Goal: Task Accomplishment & Management: Manage account settings

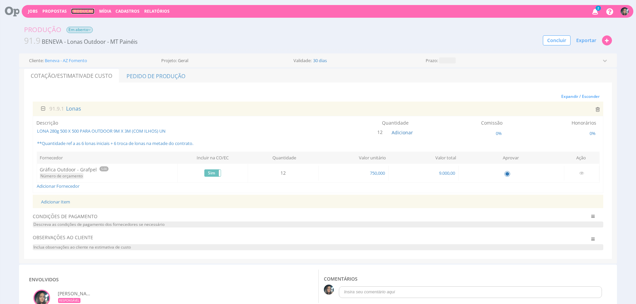
click at [80, 13] on link "Produção" at bounding box center [82, 11] width 23 height 6
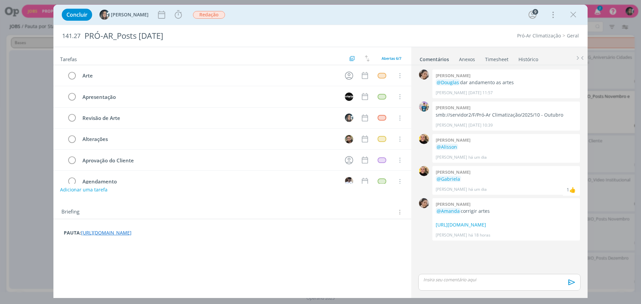
scroll to position [91, 0]
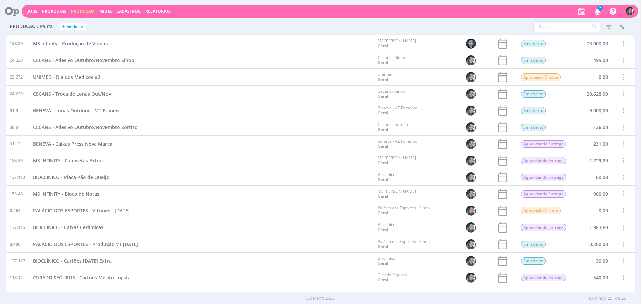
scroll to position [165, 0]
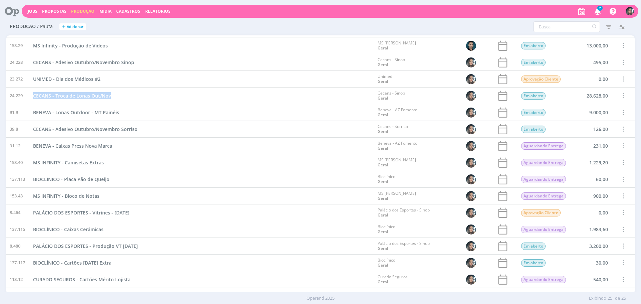
drag, startPoint x: 108, startPoint y: 10, endPoint x: 100, endPoint y: 1, distance: 11.3
click at [108, 10] on link "Mídia" at bounding box center [105, 11] width 12 height 6
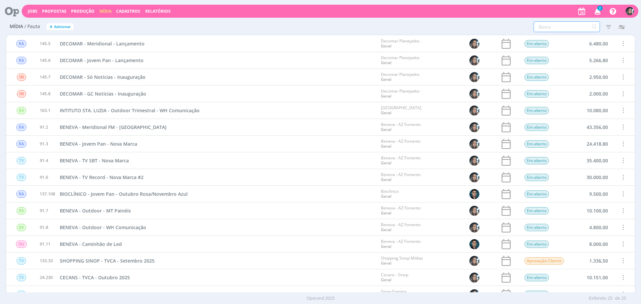
click at [555, 30] on input "text" at bounding box center [566, 26] width 66 height 11
type input "verticale"
click at [611, 25] on icon "button" at bounding box center [609, 27] width 12 height 12
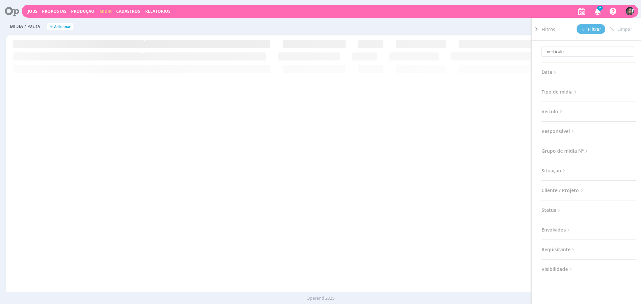
click at [548, 173] on span "Situação" at bounding box center [553, 170] width 25 height 9
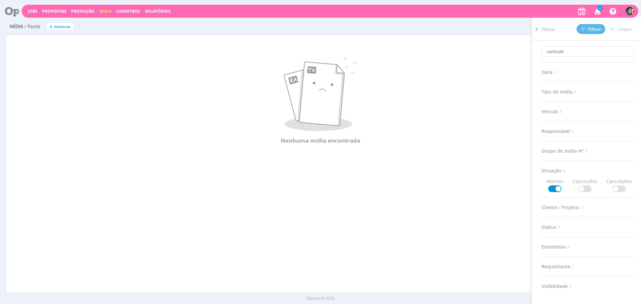
click at [581, 187] on span at bounding box center [584, 188] width 13 height 7
click at [598, 27] on span "Filtrar" at bounding box center [591, 29] width 20 height 4
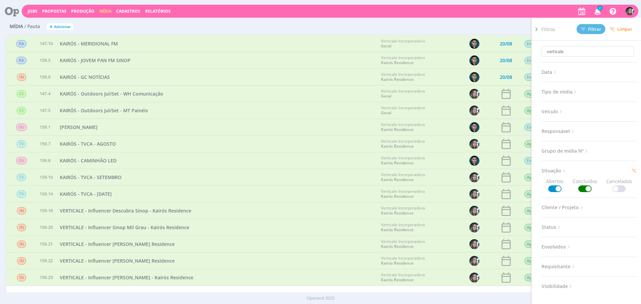
scroll to position [9, 0]
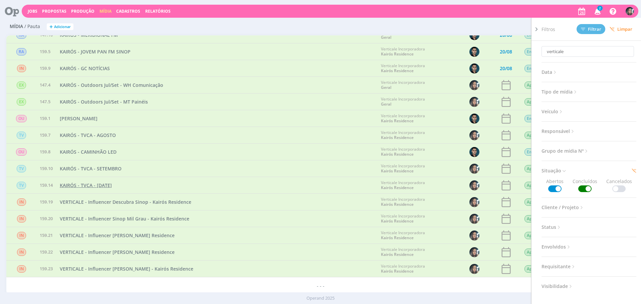
click at [112, 185] on span "KAIRÓS - TVCA - Outubro 2025" at bounding box center [86, 185] width 52 height 6
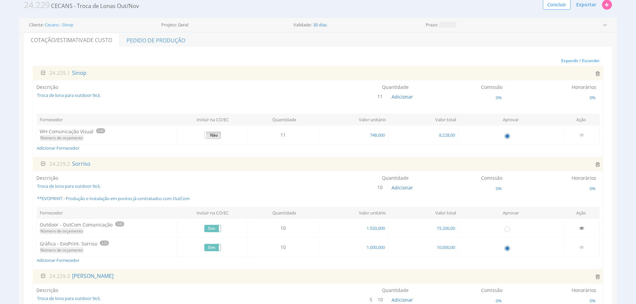
scroll to position [41, 0]
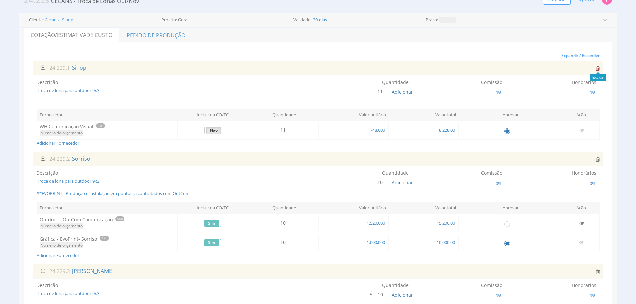
click at [598, 68] on icon at bounding box center [598, 68] width 4 height 5
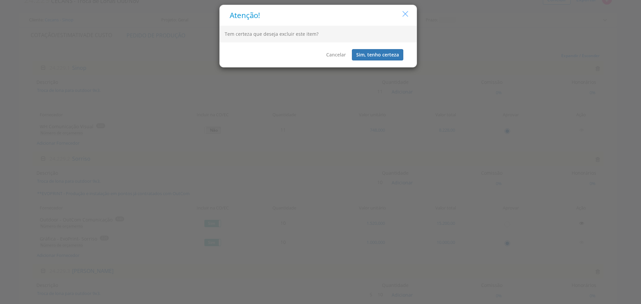
click at [406, 9] on icon "button" at bounding box center [405, 13] width 9 height 9
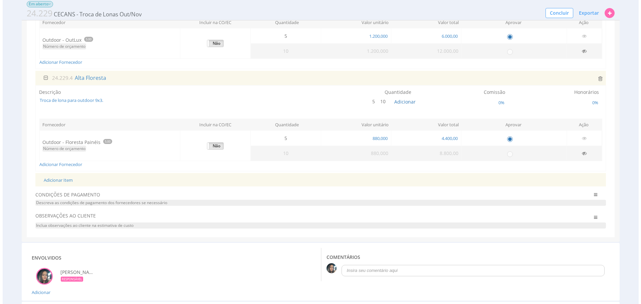
scroll to position [412, 0]
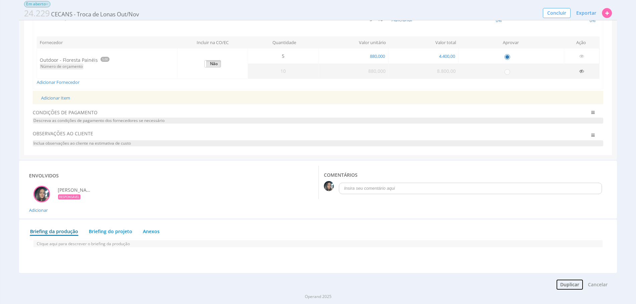
click at [572, 285] on button "Duplicar" at bounding box center [570, 284] width 28 height 11
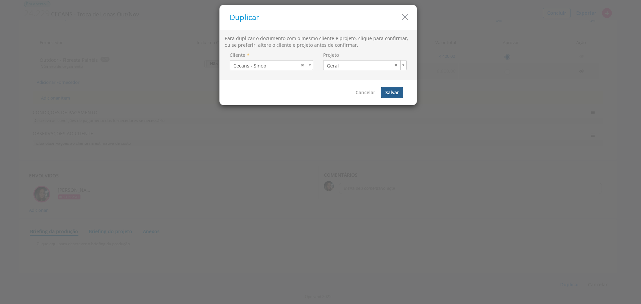
click at [391, 88] on button "Salvar" at bounding box center [392, 92] width 22 height 11
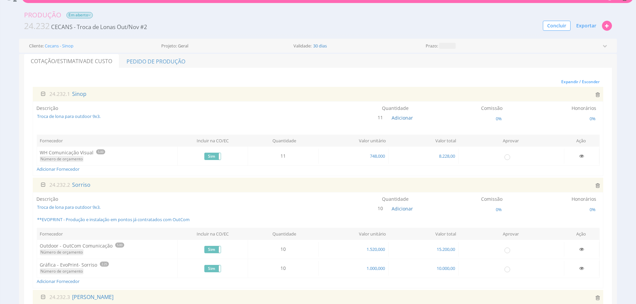
scroll to position [40, 0]
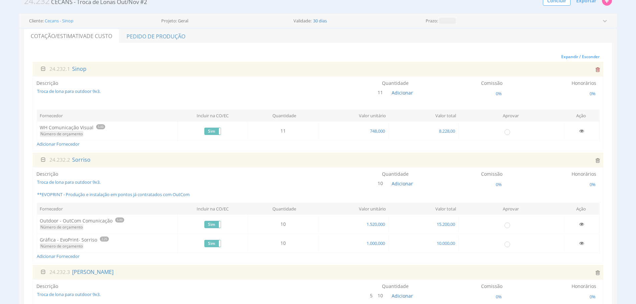
click at [596, 69] on icon at bounding box center [598, 69] width 4 height 5
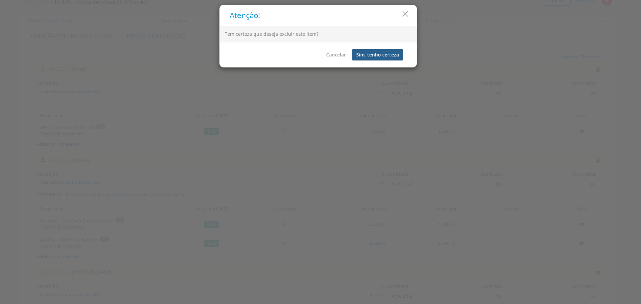
click at [373, 55] on button "Sim, tenho certeza" at bounding box center [377, 54] width 51 height 11
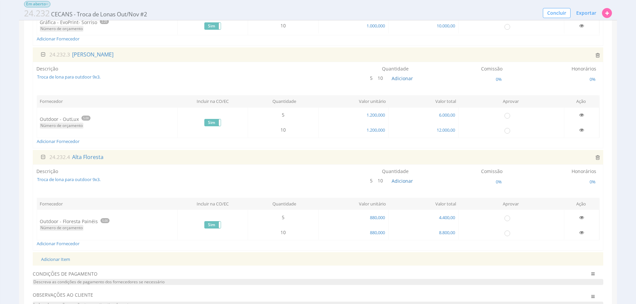
scroll to position [168, 0]
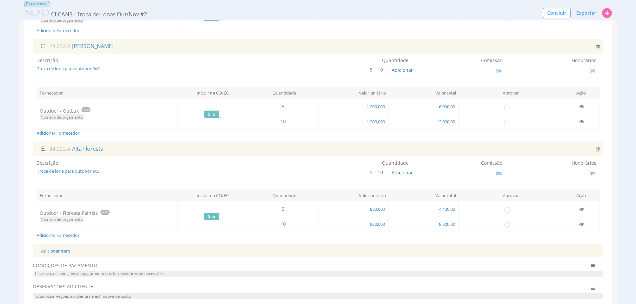
click at [600, 151] on div "24.232.4 Alta Floresta" at bounding box center [318, 149] width 571 height 14
click at [598, 149] on icon at bounding box center [598, 148] width 4 height 5
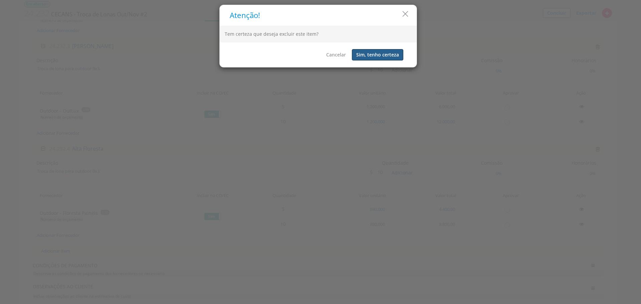
drag, startPoint x: 369, startPoint y: 54, endPoint x: 375, endPoint y: 57, distance: 6.8
click at [369, 54] on button "Sim, tenho certeza" at bounding box center [377, 54] width 51 height 11
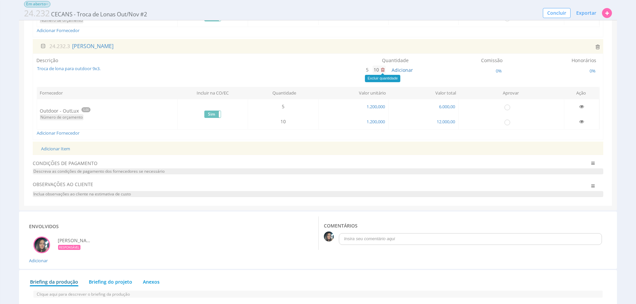
click at [382, 70] on icon at bounding box center [383, 69] width 4 height 5
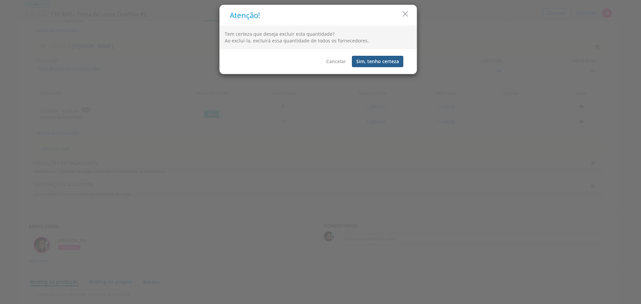
click at [393, 57] on button "Sim, tenho certeza" at bounding box center [377, 61] width 51 height 11
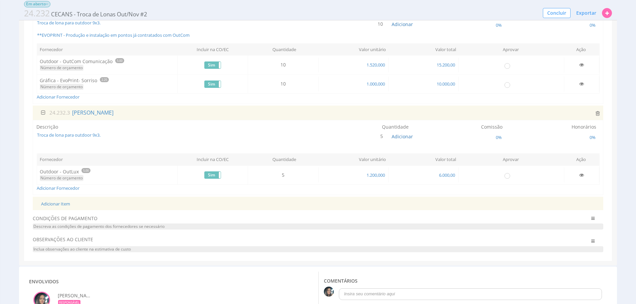
scroll to position [50, 0]
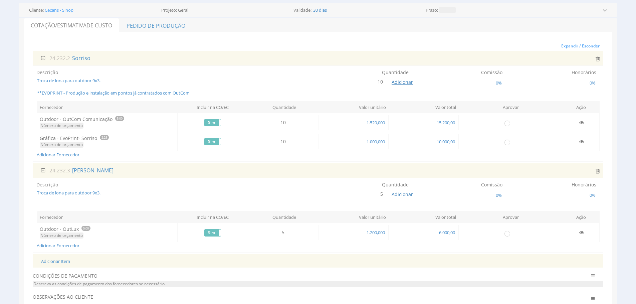
click at [399, 84] on span "Adicionar" at bounding box center [402, 82] width 21 height 6
type input "2"
click at [404, 62] on button "submit" at bounding box center [409, 67] width 11 height 10
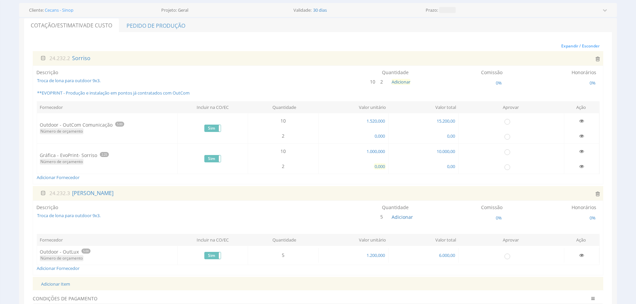
click at [381, 166] on span "0,000" at bounding box center [380, 166] width 12 height 6
type input "1.000,000"
click at [374, 83] on icon at bounding box center [375, 81] width 4 height 5
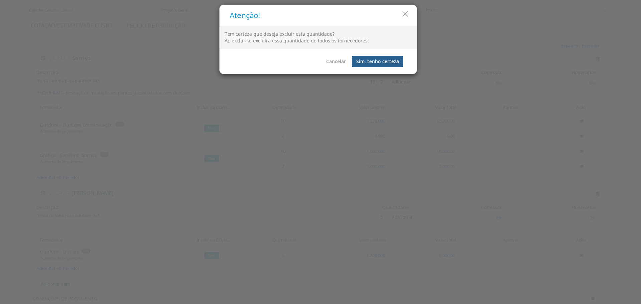
click at [365, 58] on button "Sim, tenho certeza" at bounding box center [377, 61] width 51 height 11
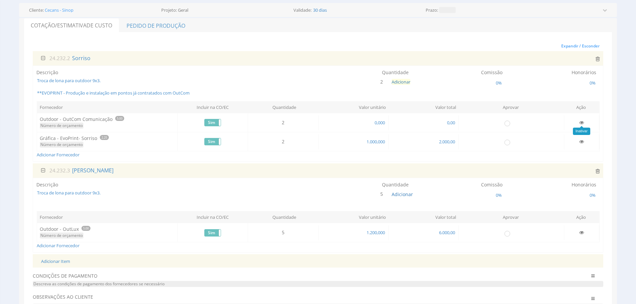
click at [582, 121] on icon at bounding box center [581, 122] width 5 height 5
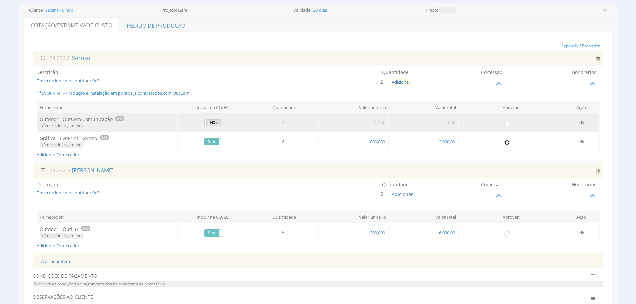
click at [508, 142] on input "radio" at bounding box center [507, 142] width 7 height 7
radio input "true"
click at [506, 232] on input "radio" at bounding box center [507, 233] width 7 height 7
radio input "true"
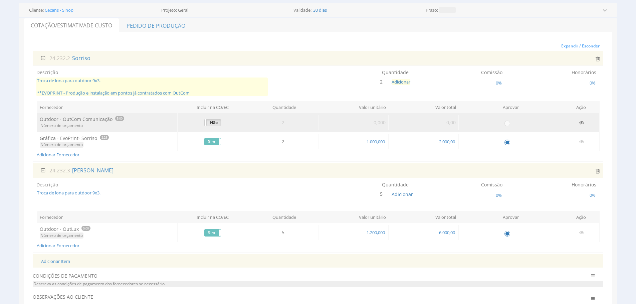
click at [185, 92] on span "Troca de lona para outdoor 9x3. **EVOPRINT - Produção e instalação em pontos já…" at bounding box center [151, 86] width 231 height 19
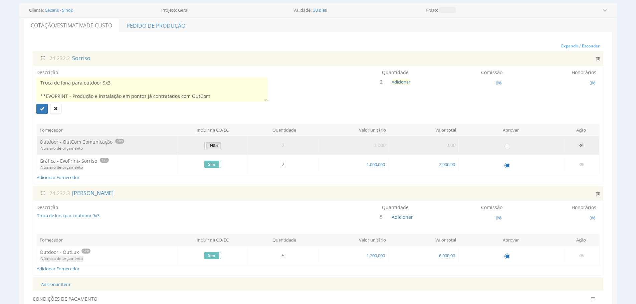
scroll to position [11, 0]
type textarea "Troca de lona para outdoor 9x3. **EVOPRINT - Produção e instalação em pontos já…"
click at [38, 106] on button "submit" at bounding box center [41, 109] width 11 height 10
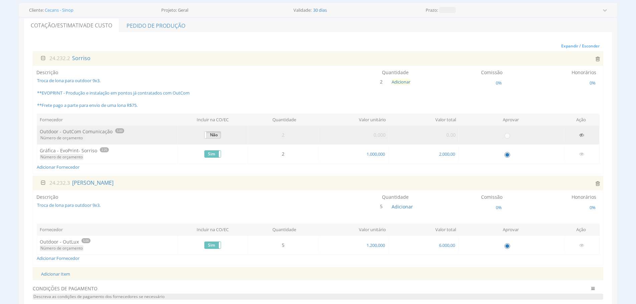
click at [16, 151] on div "Produção Em aberto 24.232 CECANS - Troca de Lonas Out/Nov #2 Concluir Exportar …" at bounding box center [318, 217] width 636 height 498
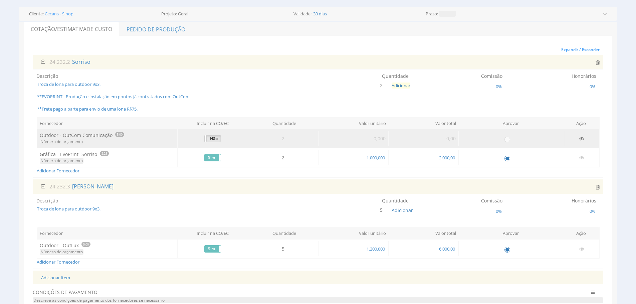
scroll to position [40, 0]
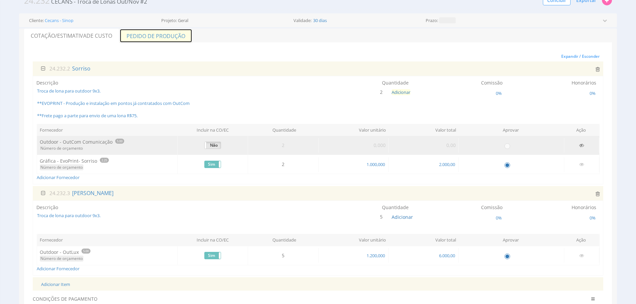
click at [161, 37] on link "Pedido de Produção" at bounding box center [156, 36] width 73 height 14
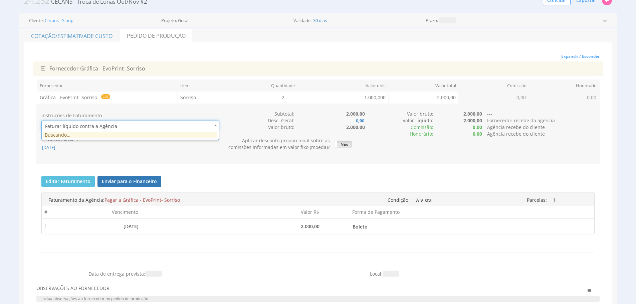
scroll to position [0, 2]
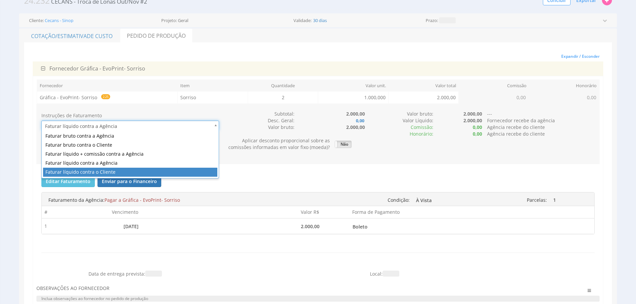
type input "1"
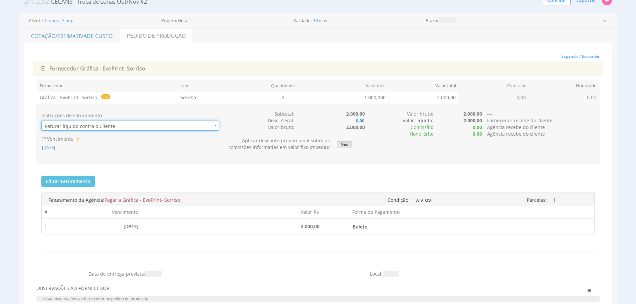
click at [150, 161] on div "Instruções de Faturamento Faturar líquido contra o Cliente 1 1º Vencimento 26/0…" at bounding box center [317, 134] width 563 height 60
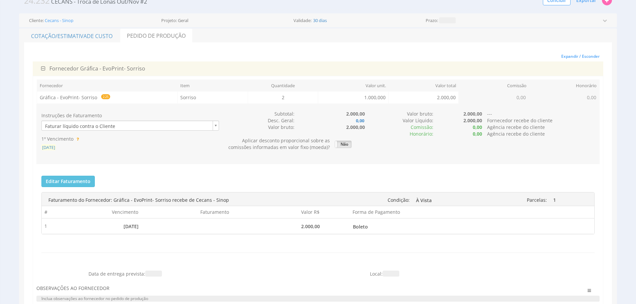
click at [54, 147] on span "[DATE]" at bounding box center [48, 147] width 14 height 6
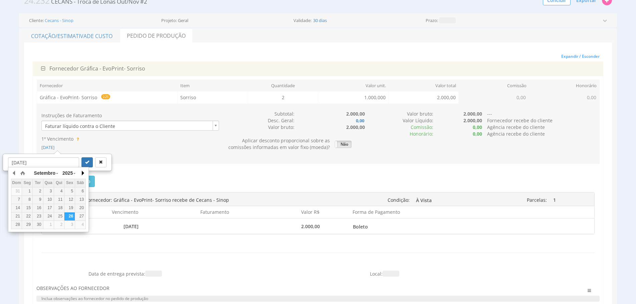
click at [83, 174] on button "button" at bounding box center [82, 173] width 7 height 10
drag, startPoint x: 31, startPoint y: 202, endPoint x: 45, endPoint y: 189, distance: 19.6
click at [30, 201] on div "6" at bounding box center [27, 200] width 10 height 6
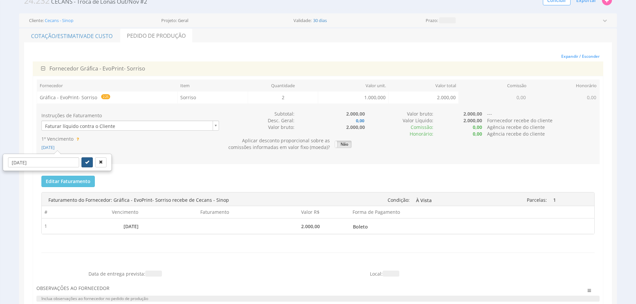
click at [85, 161] on icon "submit" at bounding box center [87, 162] width 4 height 4
type input "[DATE]"
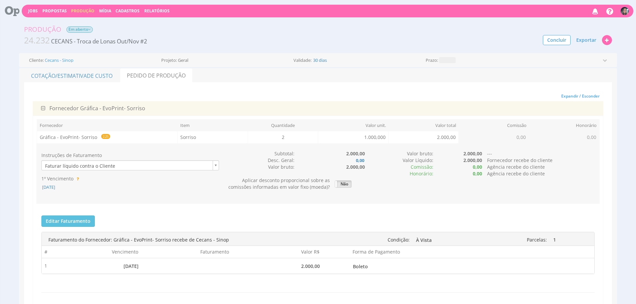
scroll to position [0, 0]
click at [580, 37] on span "Exportar" at bounding box center [586, 40] width 20 height 6
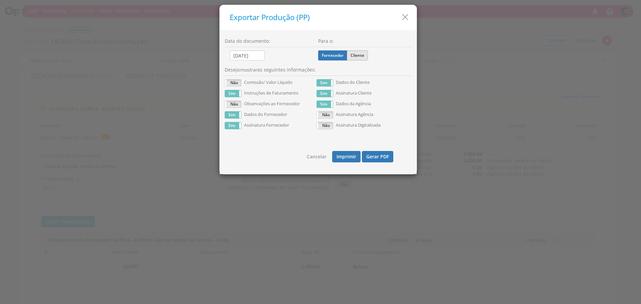
click at [364, 57] on label "Cliente" at bounding box center [357, 55] width 21 height 10
click at [0, 0] on input "Cliente" at bounding box center [0, 0] width 0 height 0
click at [380, 163] on div "Cancelar Imprimir Gerar PDF" at bounding box center [318, 154] width 187 height 30
click at [379, 154] on button "Gerar PDF" at bounding box center [377, 156] width 31 height 11
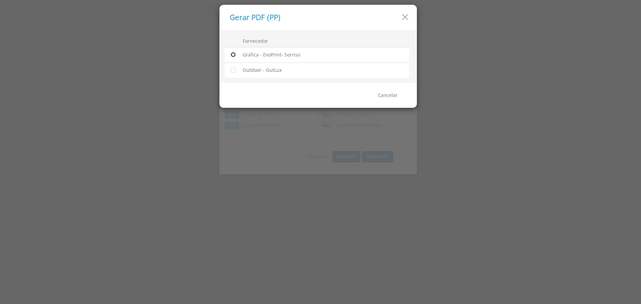
drag, startPoint x: 232, startPoint y: 53, endPoint x: 369, endPoint y: 86, distance: 140.2
click at [232, 53] on input "radio" at bounding box center [233, 54] width 7 height 7
radio input "true"
click at [385, 94] on link "Gerar PDF" at bounding box center [387, 94] width 31 height 11
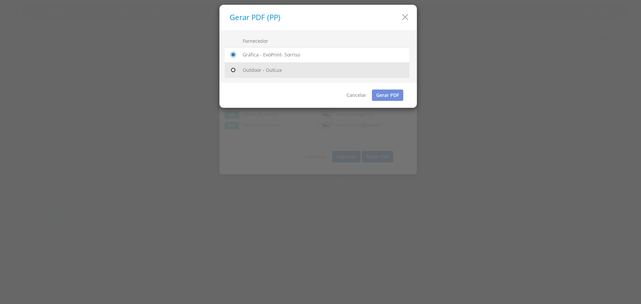
click at [234, 68] on input "radio" at bounding box center [233, 70] width 7 height 7
radio input "true"
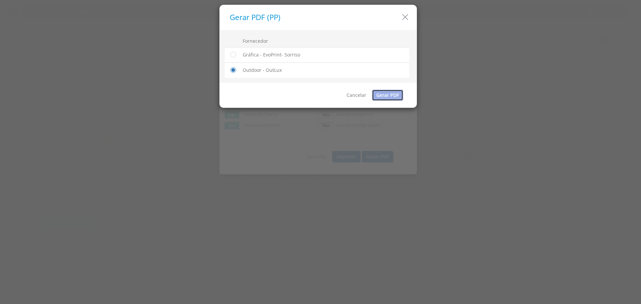
click at [387, 91] on link "Gerar PDF" at bounding box center [387, 94] width 31 height 11
click at [399, 16] on h5 "Gerar PDF (PP)" at bounding box center [321, 17] width 182 height 8
click at [402, 19] on icon "button" at bounding box center [405, 17] width 10 height 10
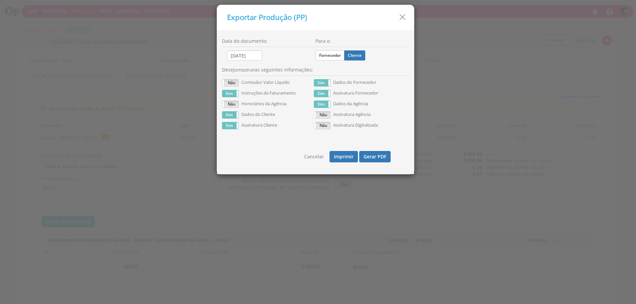
click at [401, 20] on icon "button" at bounding box center [403, 17] width 10 height 10
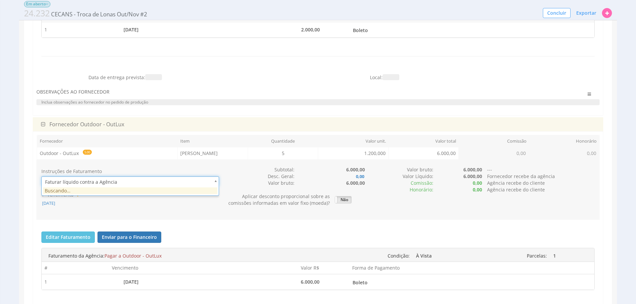
scroll to position [0, 2]
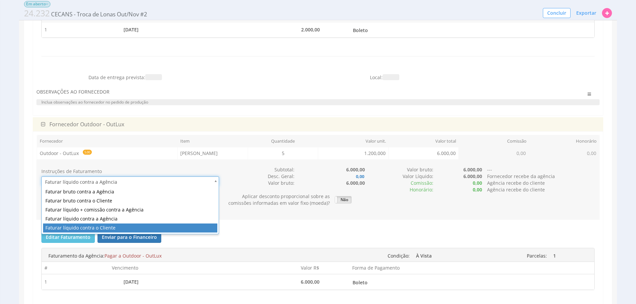
drag, startPoint x: 120, startPoint y: 227, endPoint x: 150, endPoint y: 222, distance: 30.0
type input "1"
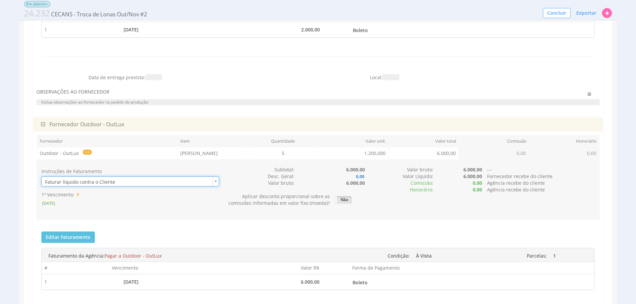
click at [56, 205] on span "[DATE]" at bounding box center [48, 203] width 14 height 6
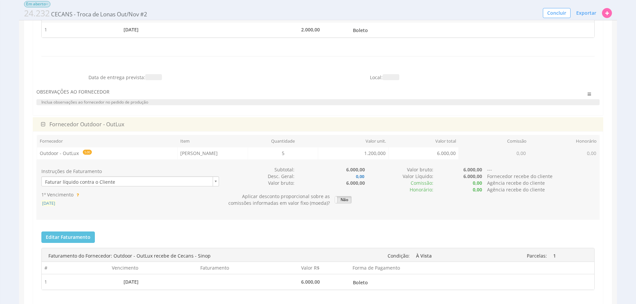
click at [56, 200] on span "[DATE]" at bounding box center [48, 203] width 14 height 6
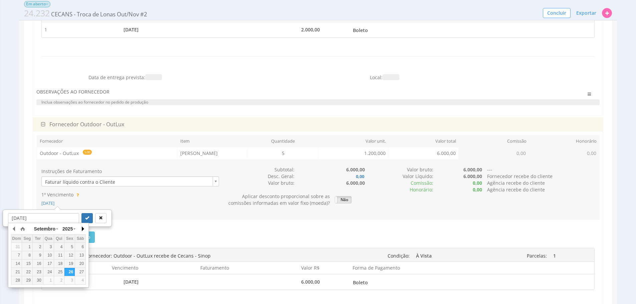
click at [81, 228] on button "button" at bounding box center [82, 229] width 7 height 10
click at [25, 257] on div "6" at bounding box center [27, 255] width 10 height 6
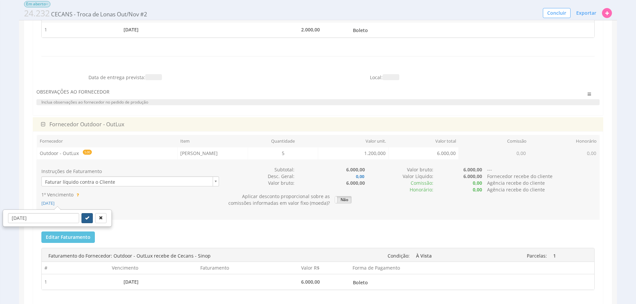
click at [85, 218] on icon "submit" at bounding box center [87, 218] width 4 height 4
type input "[DATE]"
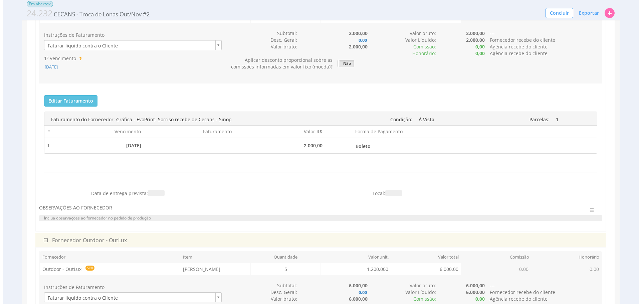
scroll to position [106, 0]
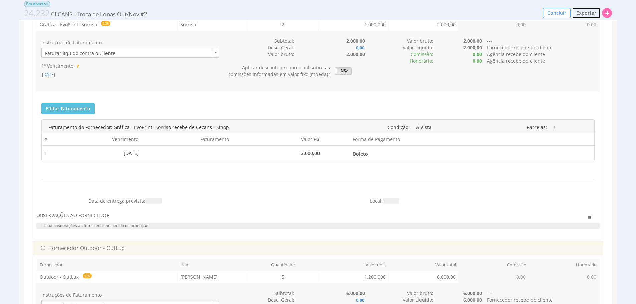
click at [587, 14] on span "Exportar" at bounding box center [586, 13] width 20 height 6
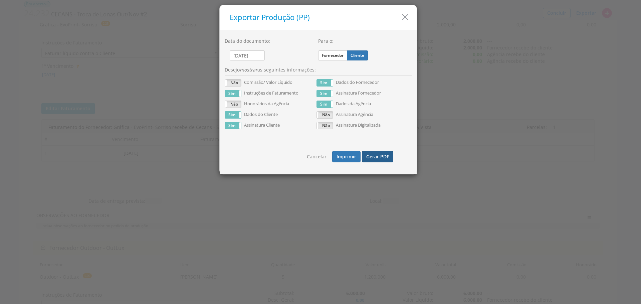
click at [370, 157] on button "Gerar PDF" at bounding box center [377, 156] width 31 height 11
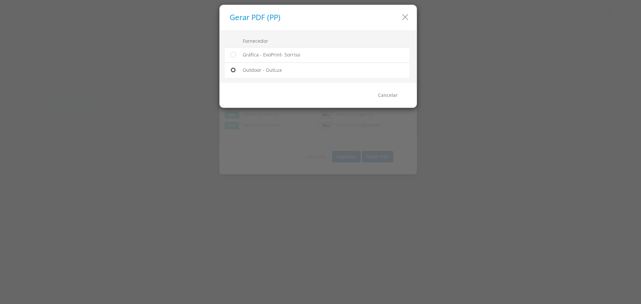
drag, startPoint x: 233, startPoint y: 71, endPoint x: 304, endPoint y: 80, distance: 71.7
click at [233, 71] on input "radio" at bounding box center [233, 70] width 7 height 7
radio input "true"
click at [395, 97] on link "Gerar PDF" at bounding box center [387, 94] width 31 height 11
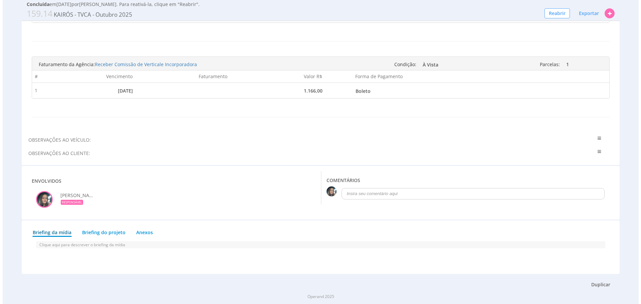
scroll to position [377, 0]
click at [595, 280] on button "Duplicar" at bounding box center [598, 284] width 28 height 11
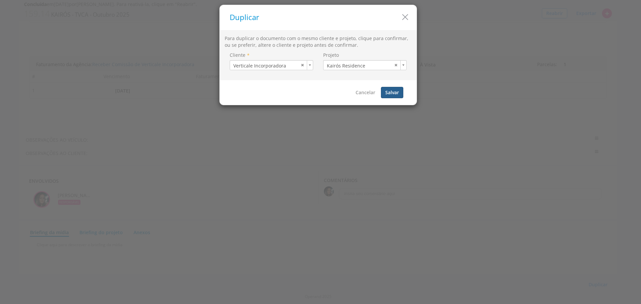
click at [396, 95] on button "Salvar" at bounding box center [392, 92] width 22 height 11
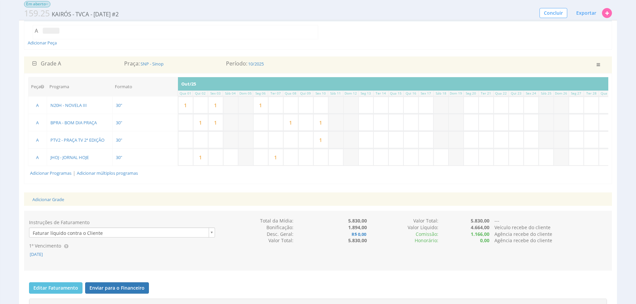
scroll to position [0, 161]
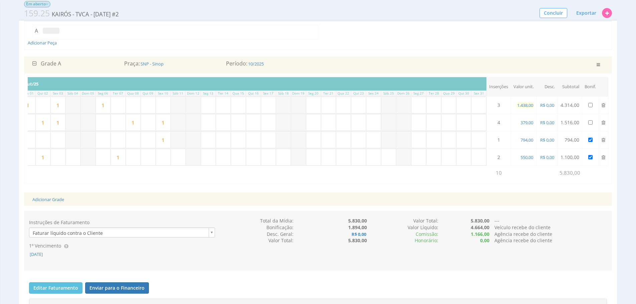
click at [521, 103] on span "1.438,00" at bounding box center [524, 105] width 17 height 6
type input "1.467,00"
click at [524, 120] on span "379,00" at bounding box center [527, 123] width 14 height 6
type input "409,00"
click at [525, 138] on span "794,00" at bounding box center [527, 140] width 14 height 6
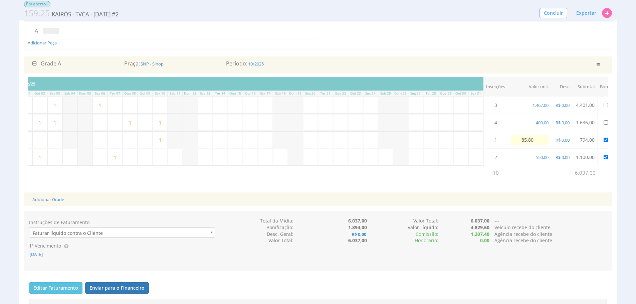
type input "858,00"
click at [526, 158] on span "550,00" at bounding box center [527, 157] width 14 height 6
type input "561,00"
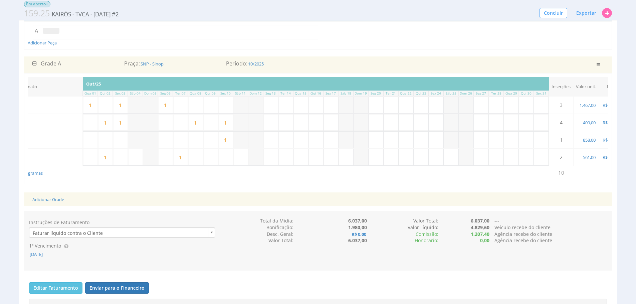
scroll to position [0, 112]
click at [379, 108] on input "text" at bounding box center [374, 105] width 15 height 16
click at [423, 106] on input "text" at bounding box center [419, 105] width 15 height 16
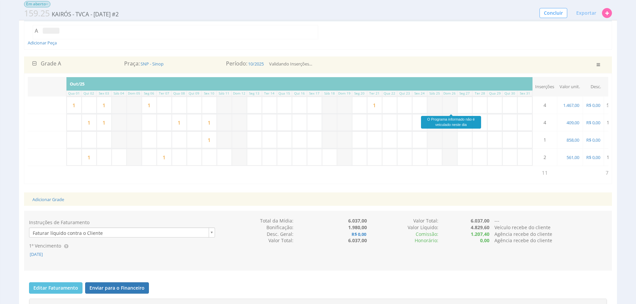
type input "1"
click at [502, 109] on input "text" at bounding box center [494, 105] width 15 height 16
type input "1"
drag, startPoint x: 392, startPoint y: 126, endPoint x: 398, endPoint y: 125, distance: 5.9
click at [392, 126] on input "text" at bounding box center [389, 122] width 15 height 16
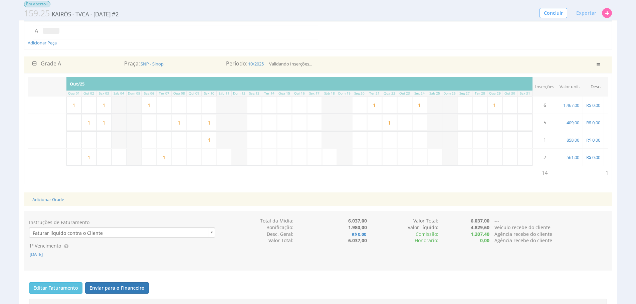
click at [472, 125] on input "text" at bounding box center [464, 122] width 15 height 16
type input "1"
click at [512, 125] on input "text" at bounding box center [509, 122] width 15 height 16
type input "1"
click at [532, 123] on input "text" at bounding box center [524, 122] width 15 height 16
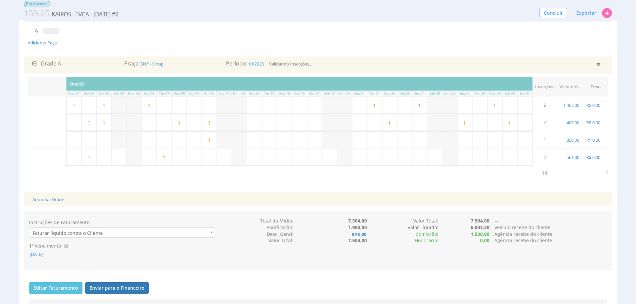
type input "1"
click at [404, 141] on input "text" at bounding box center [404, 140] width 15 height 16
click at [440, 160] on input "text" at bounding box center [434, 157] width 15 height 16
click at [393, 161] on input "text" at bounding box center [389, 157] width 15 height 16
drag, startPoint x: 479, startPoint y: 162, endPoint x: 498, endPoint y: 160, distance: 19.8
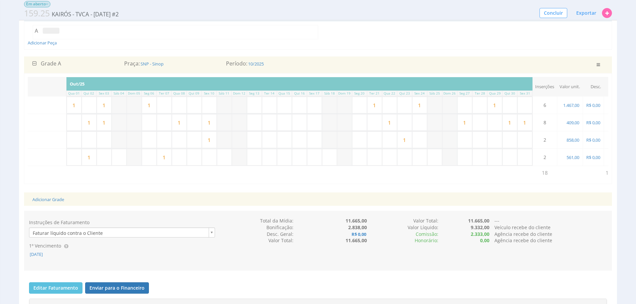
click at [479, 162] on input "text" at bounding box center [479, 157] width 15 height 16
drag, startPoint x: 390, startPoint y: 160, endPoint x: 466, endPoint y: 170, distance: 76.8
click at [391, 160] on input "text" at bounding box center [389, 157] width 15 height 16
type input "1"
click at [80, 106] on input "1" at bounding box center [74, 105] width 15 height 16
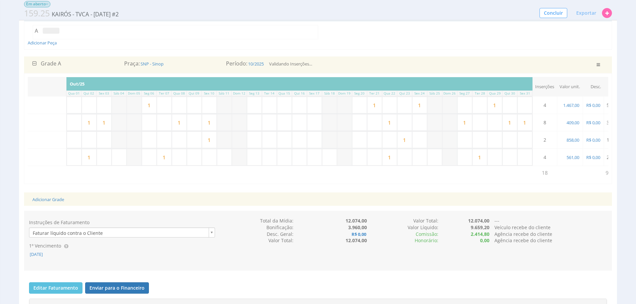
click at [153, 103] on input "1" at bounding box center [149, 105] width 15 height 16
click at [96, 125] on input "1" at bounding box center [89, 122] width 15 height 16
click at [111, 125] on input "1" at bounding box center [104, 122] width 15 height 16
click at [187, 121] on input "1" at bounding box center [179, 122] width 15 height 16
drag, startPoint x: 215, startPoint y: 121, endPoint x: 217, endPoint y: 143, distance: 21.5
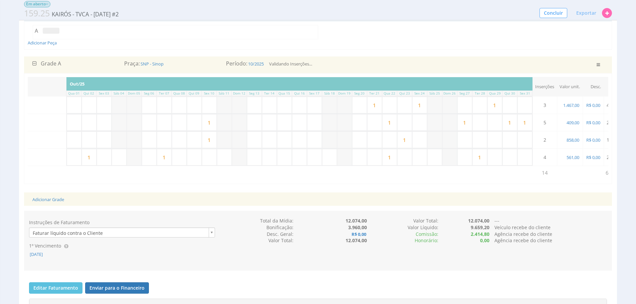
click at [215, 121] on input "1" at bounding box center [209, 122] width 15 height 16
click at [214, 140] on input "1" at bounding box center [209, 140] width 15 height 16
click at [169, 161] on input "1" at bounding box center [164, 157] width 15 height 16
click at [94, 158] on input "1" at bounding box center [89, 157] width 15 height 16
click at [166, 204] on div "Adicionar Grade" at bounding box center [317, 199] width 581 height 14
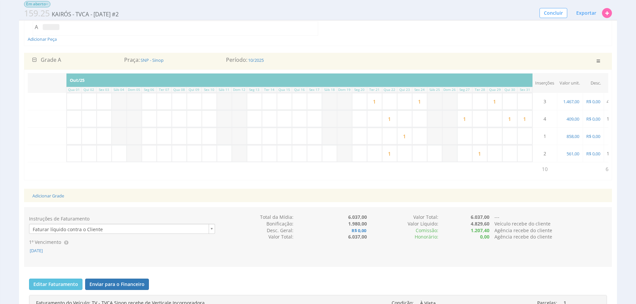
scroll to position [86, 0]
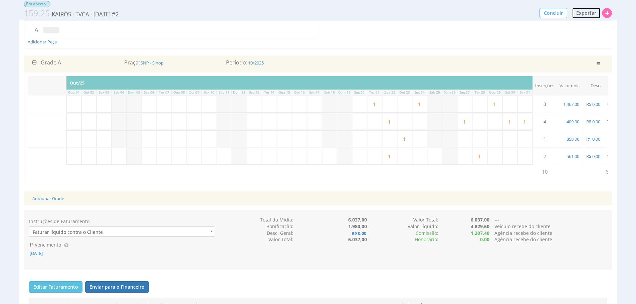
click at [581, 15] on span "Exportar" at bounding box center [586, 13] width 20 height 6
click at [556, 23] on span "PDF / Imprimir" at bounding box center [570, 25] width 32 height 6
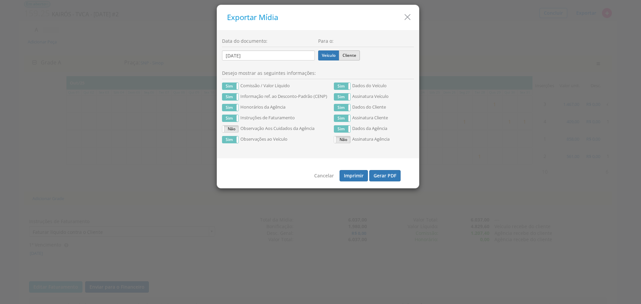
click at [351, 58] on label "Cliente" at bounding box center [349, 55] width 21 height 10
click at [0, 0] on input "Cliente" at bounding box center [0, 0] width 0 height 0
click at [389, 177] on button "Gerar PDF" at bounding box center [384, 175] width 31 height 11
drag, startPoint x: 327, startPoint y: 51, endPoint x: 357, endPoint y: 87, distance: 47.2
click at [327, 51] on label "Veículo" at bounding box center [328, 55] width 21 height 10
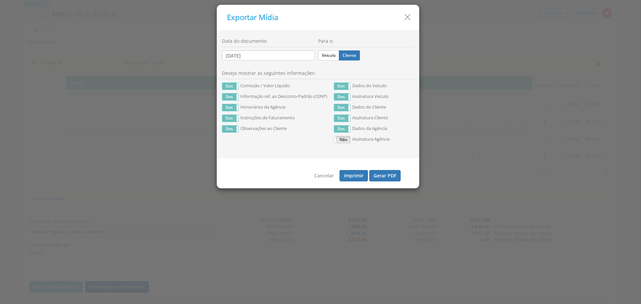
click at [0, 0] on input "Veículo" at bounding box center [0, 0] width 0 height 0
click at [387, 179] on button "Gerar PDF" at bounding box center [384, 175] width 31 height 11
click at [411, 11] on div "Exportar Mídia" at bounding box center [318, 17] width 202 height 25
click at [408, 17] on icon "button" at bounding box center [408, 17] width 10 height 10
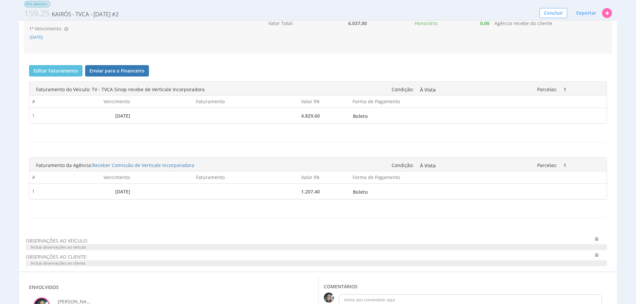
scroll to position [328, 0]
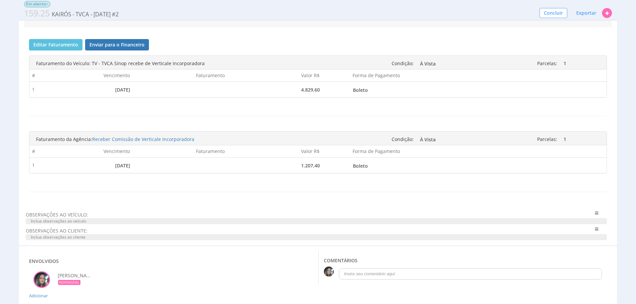
click at [72, 224] on span "Inclua observações ao veículo" at bounding box center [316, 221] width 581 height 6
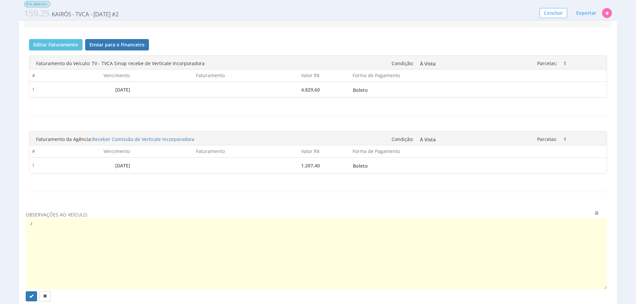
type textarea "i"
type textarea "]"
paste textarea "159.14"
type textarea "**ESTA P.I CANCELA E SUBSTITUI A P.I DE NÚMERO 159.14 ENVIADO ANTERIORMENTE."
drag, startPoint x: 244, startPoint y: 234, endPoint x: 22, endPoint y: 227, distance: 222.1
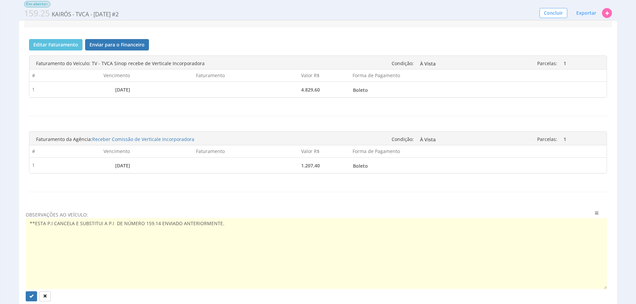
click at [22, 227] on div "Veículo: TV - TVCA Sinop Contato do Veículo: Rede: GLO - GLOBO - TVCA - SINOP T…" at bounding box center [318, 31] width 598 height 595
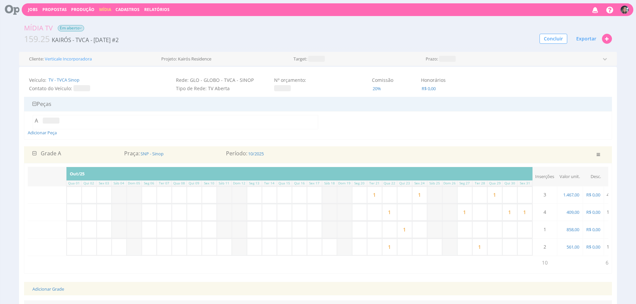
scroll to position [0, 0]
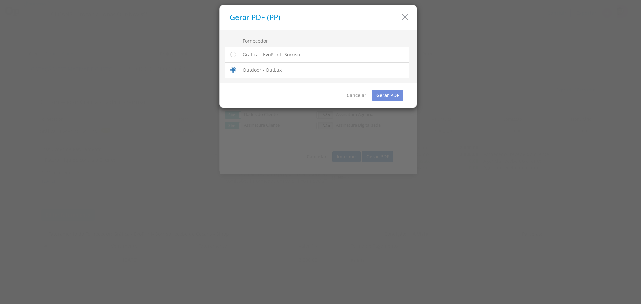
scroll to position [106, 0]
click at [409, 10] on div "Gerar PDF (PP)" at bounding box center [318, 17] width 197 height 25
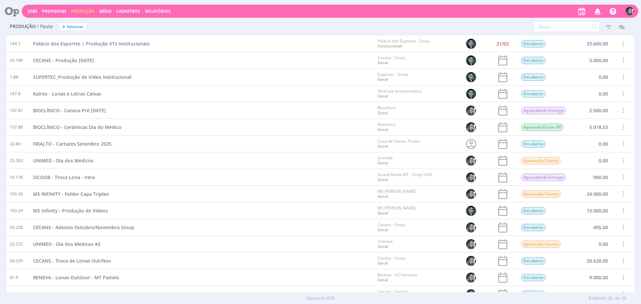
click at [37, 8] on div "Jobs Propostas Produção [GEOGRAPHIC_DATA] Cadastros Relatórios Notificações Cen…" at bounding box center [330, 11] width 617 height 13
click at [35, 10] on link "Jobs" at bounding box center [33, 11] width 10 height 6
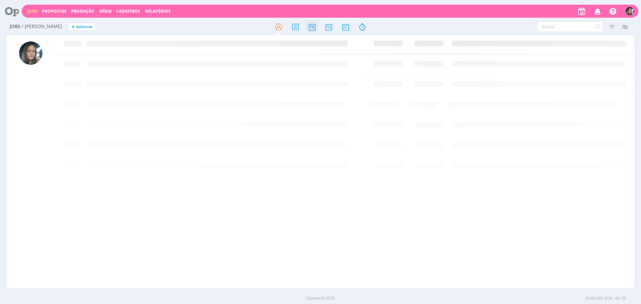
click at [309, 32] on icon at bounding box center [312, 26] width 12 height 13
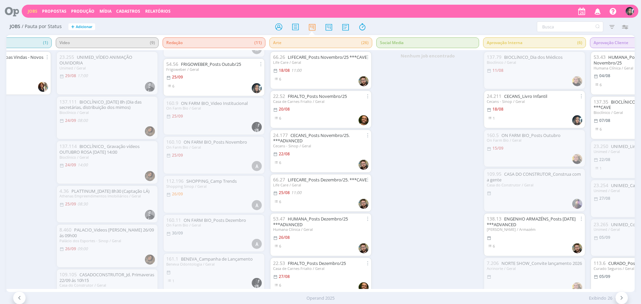
scroll to position [208, 0]
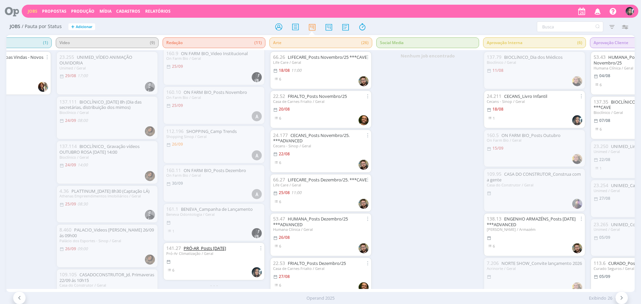
click at [214, 246] on link "PRÓ-AR_Posts Outubro/25" at bounding box center [205, 248] width 42 height 6
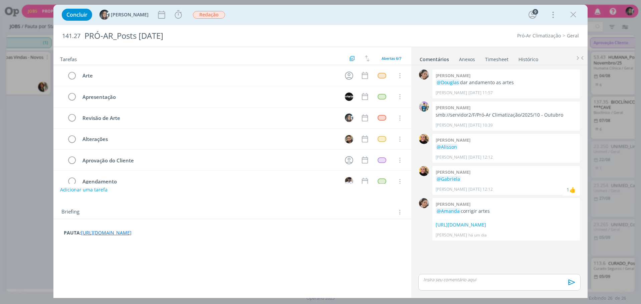
click at [494, 279] on p "dialog" at bounding box center [500, 279] width 152 height 6
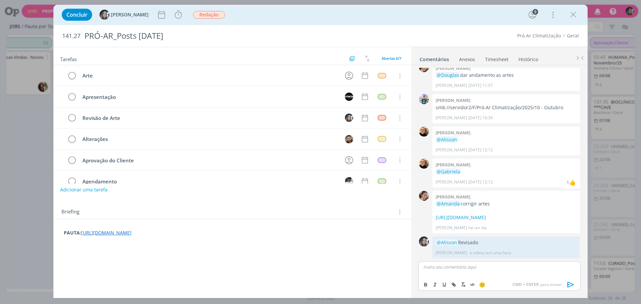
scroll to position [28, 0]
click at [119, 15] on span "[PERSON_NAME]" at bounding box center [130, 14] width 38 height 5
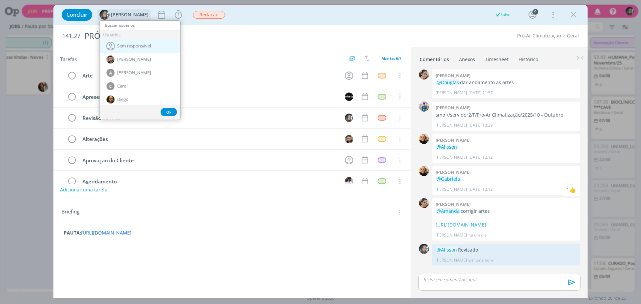
scroll to position [15, 0]
click at [145, 65] on div "Alisson" at bounding box center [140, 59] width 80 height 13
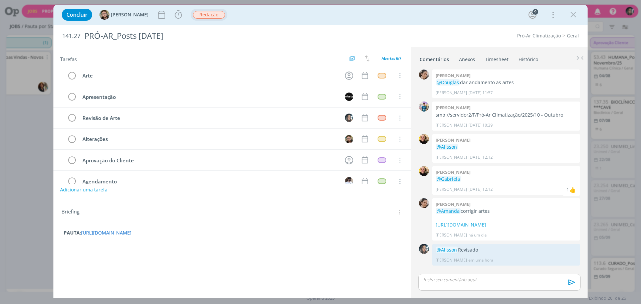
click at [194, 13] on span "Redação" at bounding box center [209, 15] width 32 height 8
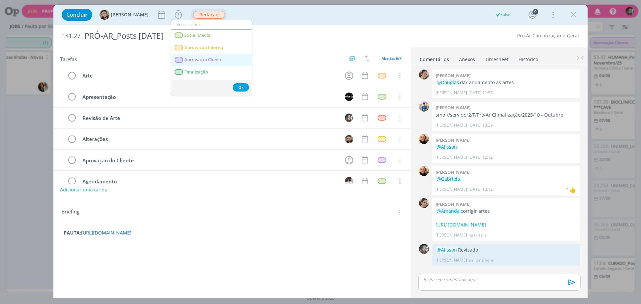
scroll to position [79, 0]
click at [223, 45] on Interna "Aprovação Interna" at bounding box center [211, 42] width 80 height 12
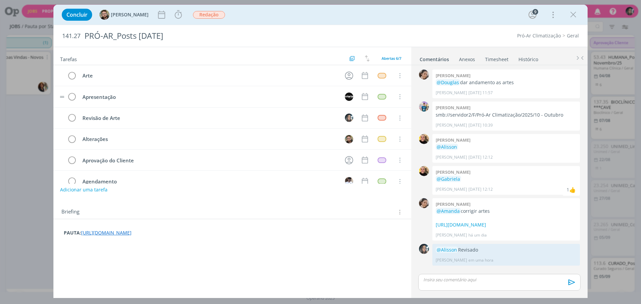
scroll to position [169, 0]
click at [577, 14] on icon "dialog" at bounding box center [573, 15] width 10 height 10
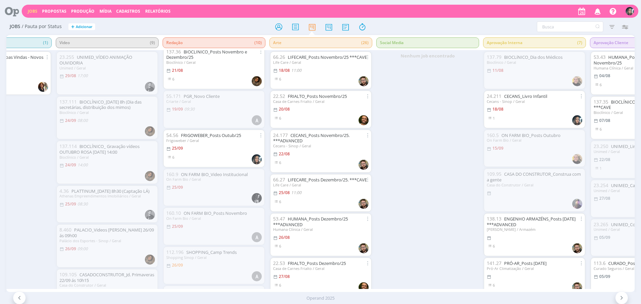
scroll to position [80, 0]
click at [221, 140] on link "FRIGOWEBER_Posts Outub/25" at bounding box center [211, 139] width 60 height 6
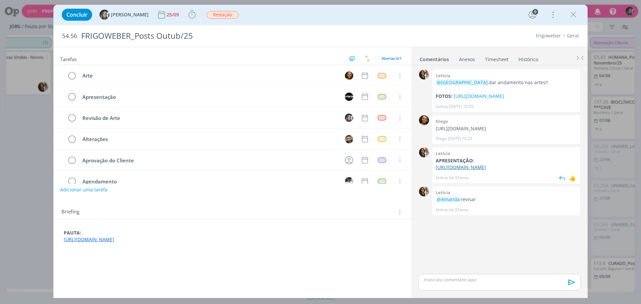
click at [476, 170] on link "https://docs.google.com/presentation/d/1mFU_oIJOH8t8VeX0lJ3r8K1z_DziYopd/edit?u…" at bounding box center [461, 167] width 50 height 6
click at [477, 283] on div "dialog" at bounding box center [499, 282] width 162 height 17
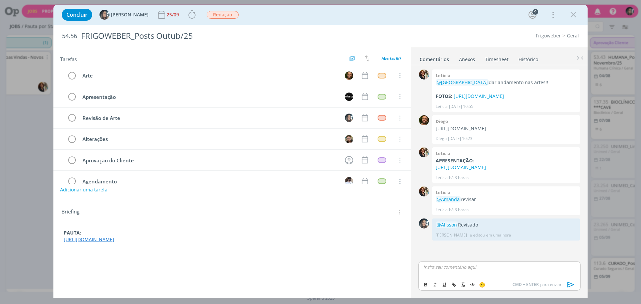
scroll to position [23, 0]
drag, startPoint x: 127, startPoint y: 15, endPoint x: 131, endPoint y: 29, distance: 15.3
click at [127, 15] on span "[PERSON_NAME]" at bounding box center [130, 14] width 38 height 5
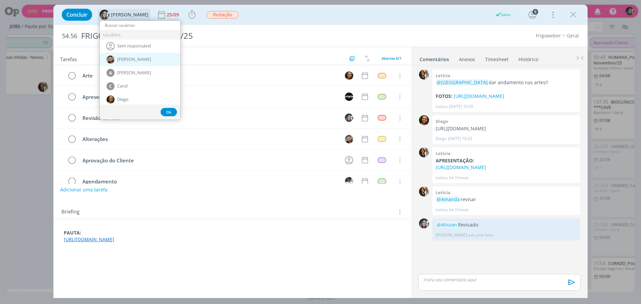
click at [145, 56] on div "Alisson" at bounding box center [140, 59] width 80 height 13
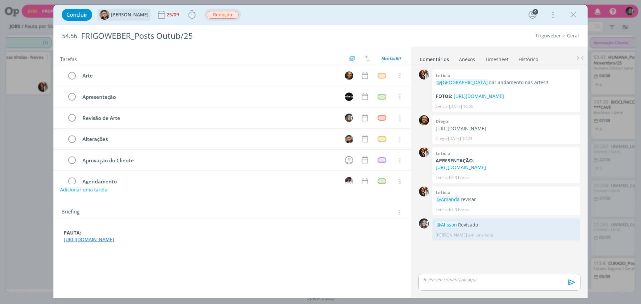
click at [206, 20] on span "Redação" at bounding box center [222, 15] width 37 height 12
click at [207, 18] on span "Redação" at bounding box center [223, 15] width 32 height 8
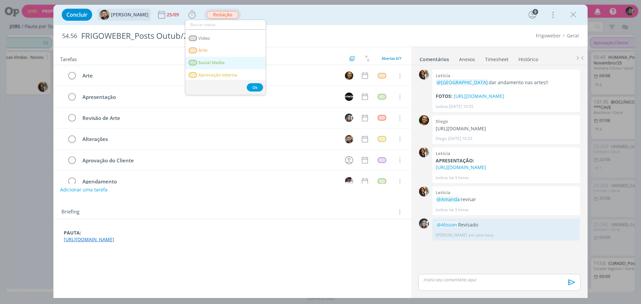
scroll to position [47, 0]
click at [234, 72] on span "Aprovação Interna" at bounding box center [217, 74] width 39 height 5
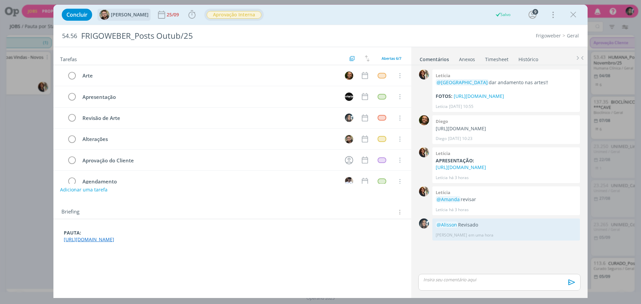
click at [569, 17] on icon "dialog" at bounding box center [573, 15] width 10 height 10
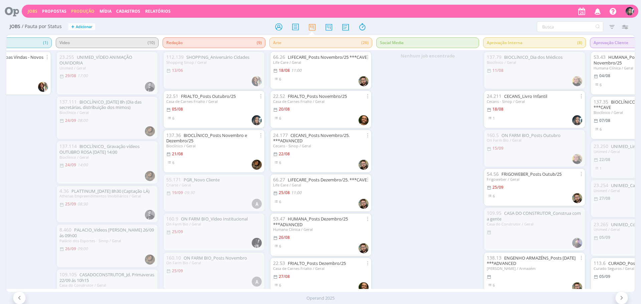
click at [73, 11] on link "Produção" at bounding box center [82, 11] width 23 height 6
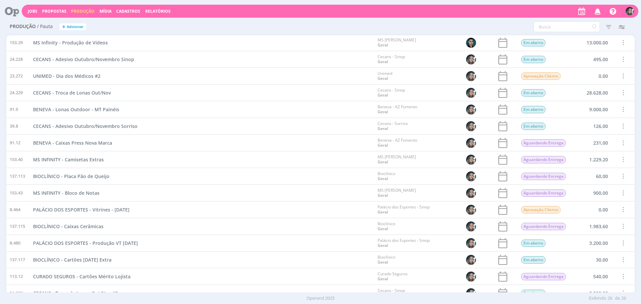
scroll to position [192, 0]
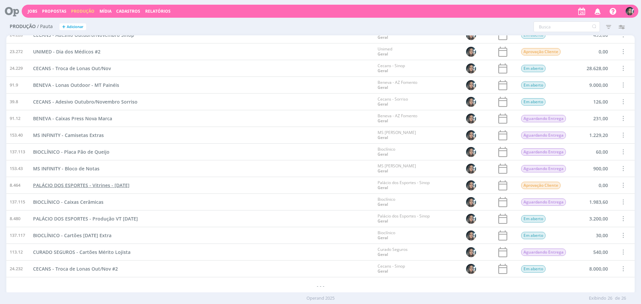
click at [116, 184] on span "PALÁCIO DOS ESPORTES - Vitrines - Outubro 2025" at bounding box center [81, 185] width 96 height 6
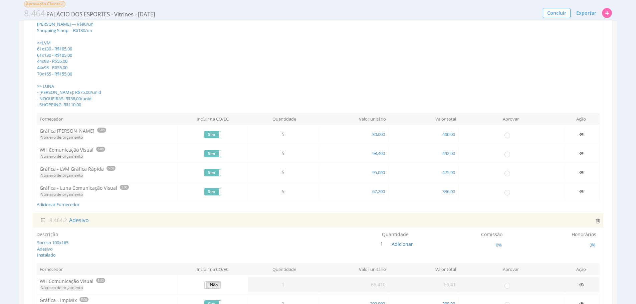
scroll to position [195, 0]
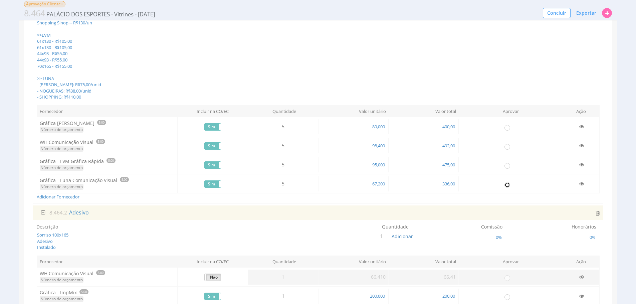
click at [506, 188] on input "radio" at bounding box center [507, 184] width 7 height 7
radio input "true"
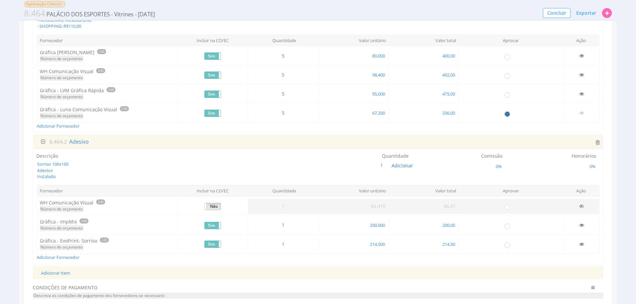
scroll to position [338, 0]
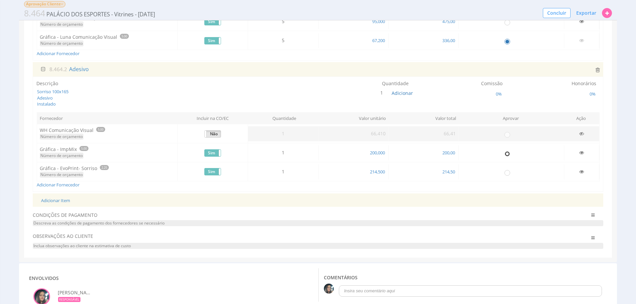
click at [508, 157] on input "radio" at bounding box center [507, 153] width 7 height 7
radio input "true"
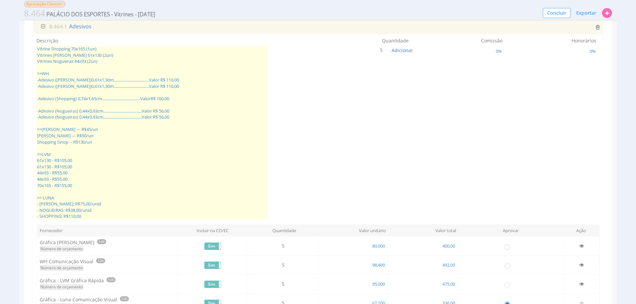
scroll to position [74, 0]
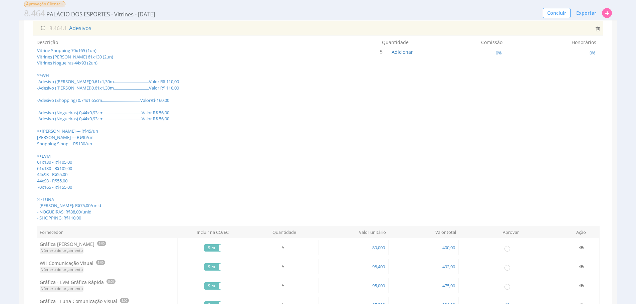
click at [154, 173] on span "Vitrine Shopping 70x165 (1un) Vitrines [PERSON_NAME] 61x130 (2un) Vitrines Nogu…" at bounding box center [151, 134] width 231 height 174
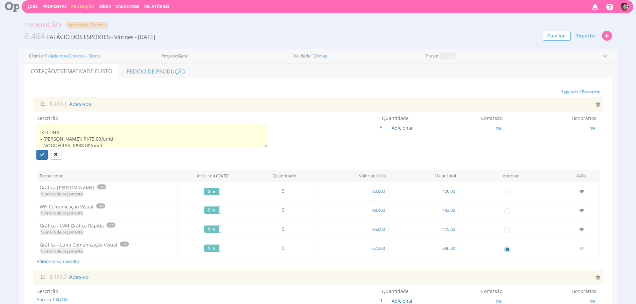
scroll to position [4, 0]
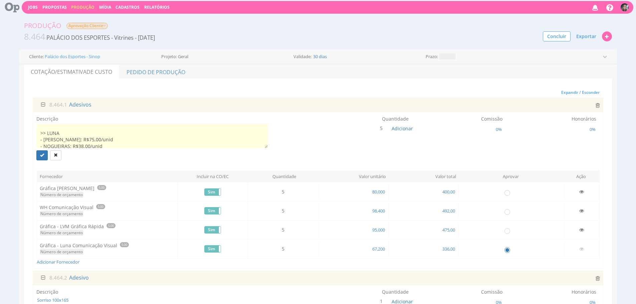
type textarea "Vitrine Shopping 70x165 (1un) Vitrines [PERSON_NAME] 61x130 (2un) Vitrines Nogu…"
drag, startPoint x: 66, startPoint y: 58, endPoint x: 138, endPoint y: 101, distance: 83.7
click at [138, 101] on div "8.464.1 Adesivos Descrição Quantidade 5 Adicionar 0% 0%" at bounding box center [318, 182] width 571 height 171
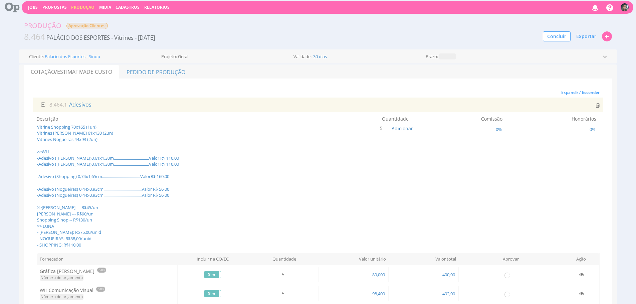
click at [107, 175] on span "Vitrine Shopping 70x165 (1un) Vitrines [PERSON_NAME] 61x130 (2un) Vitrines Nogu…" at bounding box center [151, 186] width 231 height 124
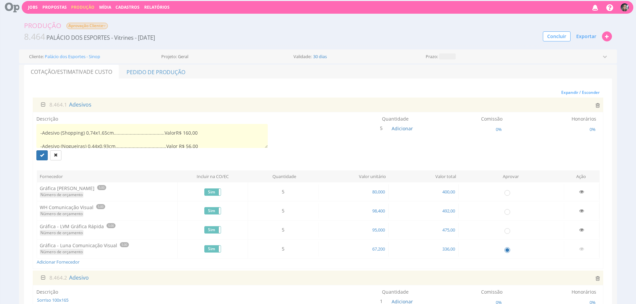
scroll to position [0, 0]
type textarea ">> LUNA - [PERSON_NAME]: R$75,00/unid - NOGUEIRAS: R$38,00/unid - SHOPPING: R$1…"
drag, startPoint x: 110, startPoint y: 129, endPoint x: 35, endPoint y: 114, distance: 76.6
click at [35, 114] on div "Descrição Vitrine Shopping 70x165 (1un) Vitrines [PERSON_NAME] 61x130 (2un) Vit…" at bounding box center [318, 190] width 571 height 157
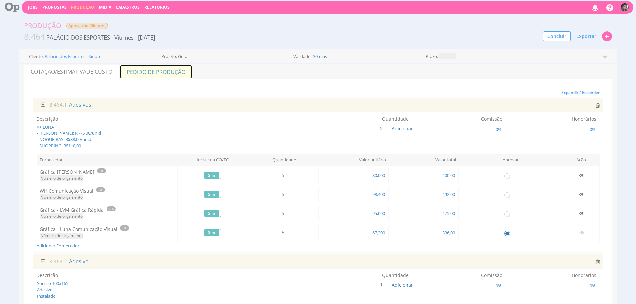
click at [173, 74] on link "Pedido de Produção" at bounding box center [156, 72] width 73 height 14
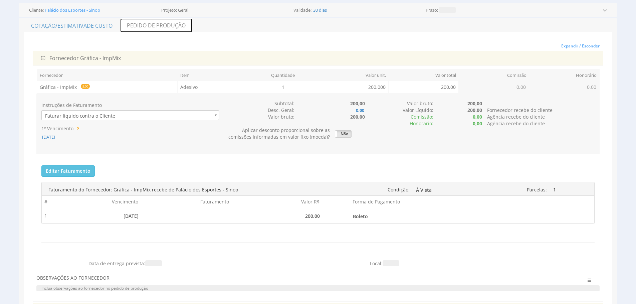
scroll to position [54, 0]
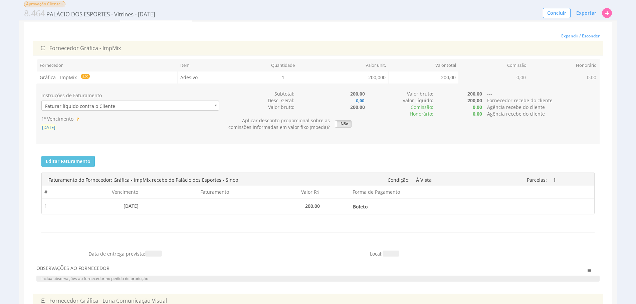
click at [56, 129] on span "[DATE]" at bounding box center [48, 127] width 14 height 6
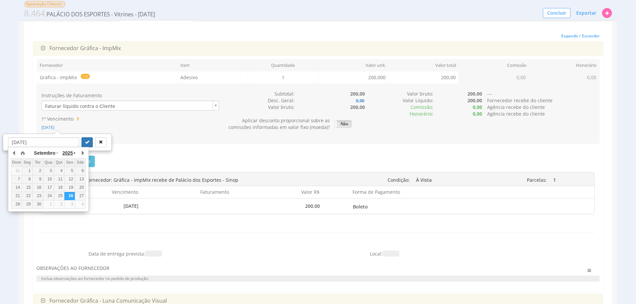
drag, startPoint x: 81, startPoint y: 152, endPoint x: 75, endPoint y: 155, distance: 7.0
click at [81, 152] on button "button" at bounding box center [82, 153] width 7 height 10
click at [26, 177] on div "6" at bounding box center [27, 179] width 10 height 6
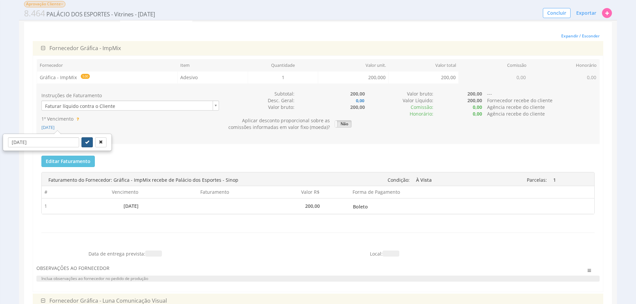
click at [81, 146] on button "submit" at bounding box center [86, 142] width 11 height 10
type input "[DATE]"
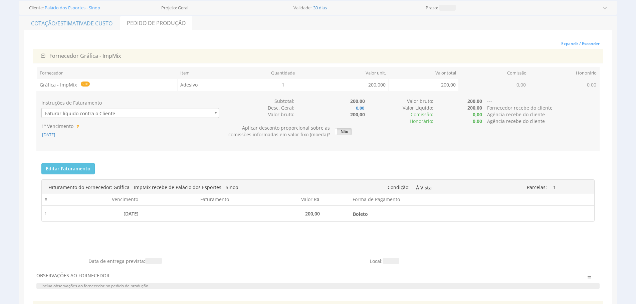
scroll to position [52, 0]
drag, startPoint x: 61, startPoint y: 134, endPoint x: 60, endPoint y: 138, distance: 3.8
click at [56, 134] on span "06/10/2025" at bounding box center [48, 135] width 14 height 6
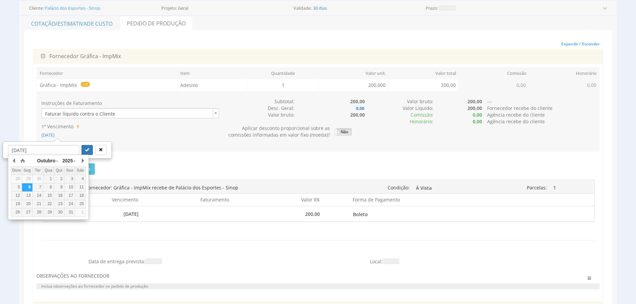
click at [24, 182] on div "29" at bounding box center [27, 179] width 10 height 6
type input "29/09/2025"
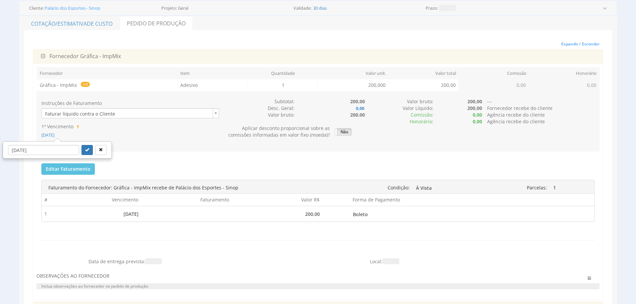
click at [49, 151] on input "29/09/2025" at bounding box center [43, 150] width 71 height 10
click at [53, 136] on span "06/10/2025" at bounding box center [47, 135] width 13 height 6
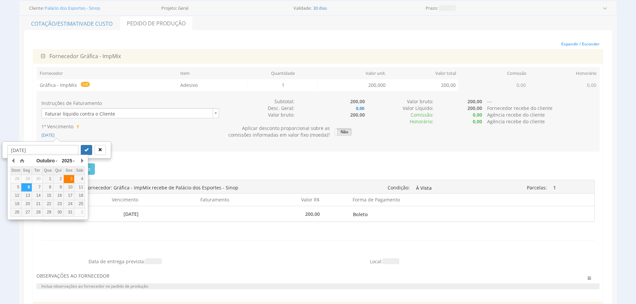
click at [68, 181] on div "3" at bounding box center [69, 179] width 10 height 6
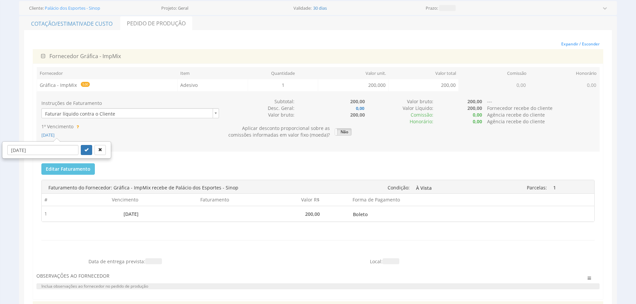
click at [81, 144] on div "03/10/2025" at bounding box center [57, 150] width 108 height 16
click at [84, 148] on icon "submit" at bounding box center [86, 150] width 4 height 4
type input "03/10/2025"
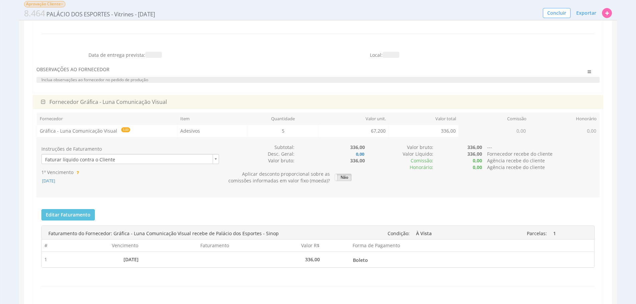
scroll to position [281, 0]
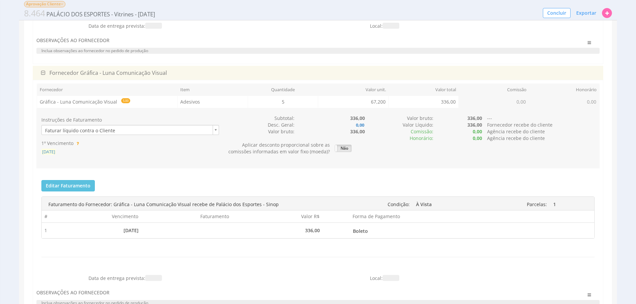
click at [56, 154] on span "26/09/2025" at bounding box center [48, 152] width 14 height 6
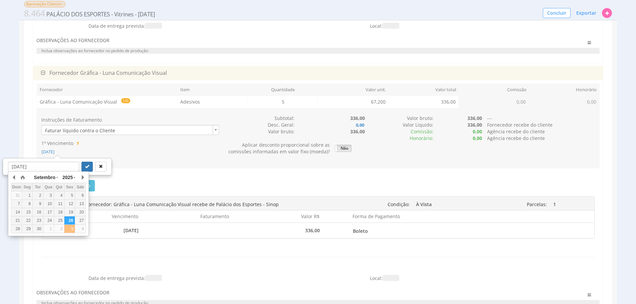
click at [71, 231] on div "3" at bounding box center [69, 229] width 10 height 6
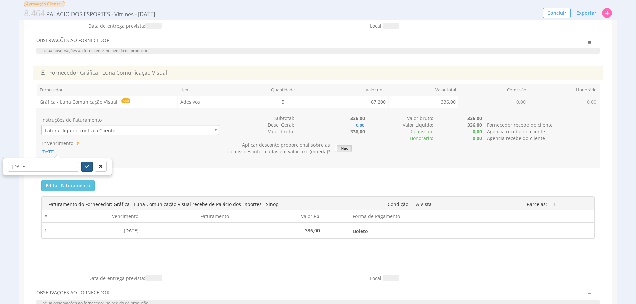
click at [84, 170] on button "submit" at bounding box center [86, 167] width 11 height 10
type input "03/10/2025"
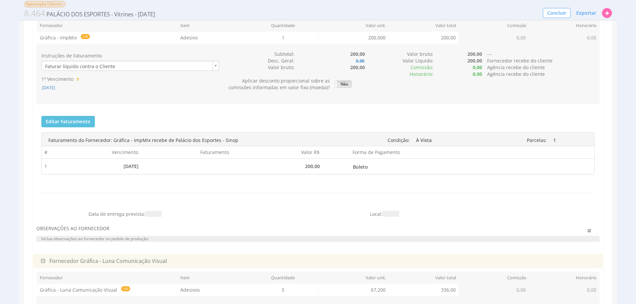
scroll to position [0, 0]
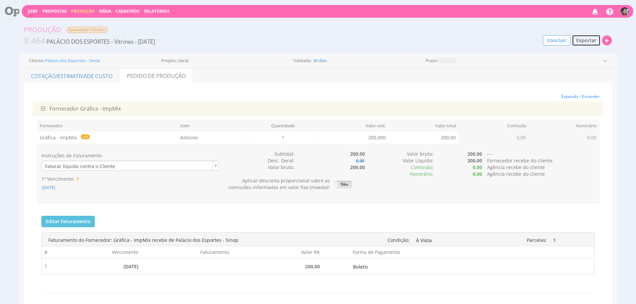
click at [586, 44] on button "Exportar" at bounding box center [586, 40] width 29 height 11
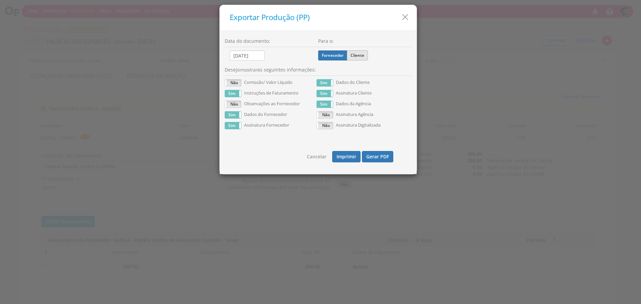
click at [361, 57] on label "Cliente" at bounding box center [357, 55] width 21 height 10
click at [0, 0] on input "Cliente" at bounding box center [0, 0] width 0 height 0
click at [367, 156] on button "Gerar PDF" at bounding box center [377, 156] width 31 height 11
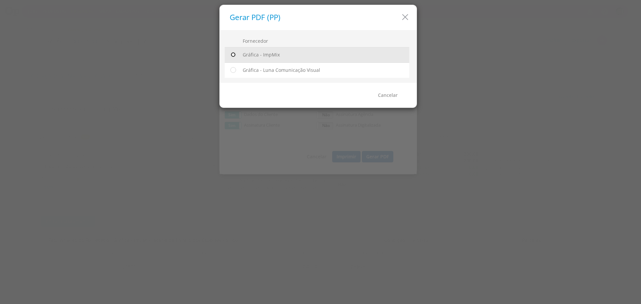
click at [232, 58] on input "radio" at bounding box center [233, 54] width 7 height 7
radio input "true"
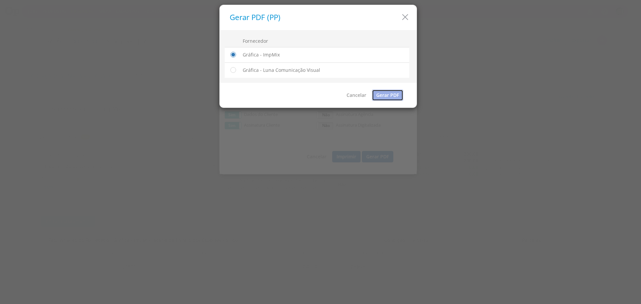
click at [382, 98] on link "Gerar PDF" at bounding box center [387, 94] width 31 height 11
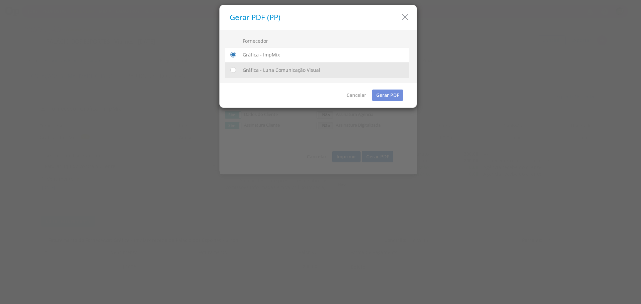
click at [288, 72] on td "Gráfica - Luna Comunicação Visual Enviado para o Financeiro ( )" at bounding box center [324, 69] width 169 height 15
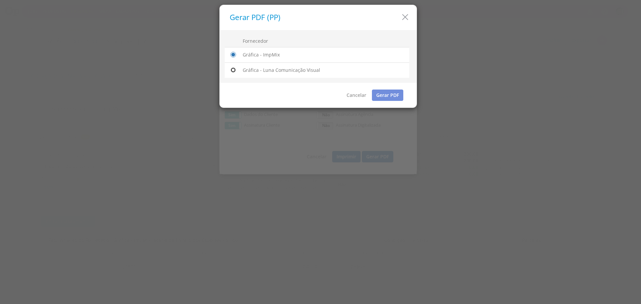
drag, startPoint x: 236, startPoint y: 67, endPoint x: 338, endPoint y: 88, distance: 104.6
click at [236, 67] on input "radio" at bounding box center [233, 70] width 7 height 7
radio input "true"
click at [382, 95] on link "Gerar PDF" at bounding box center [387, 94] width 31 height 11
click at [403, 16] on icon "button" at bounding box center [405, 17] width 10 height 10
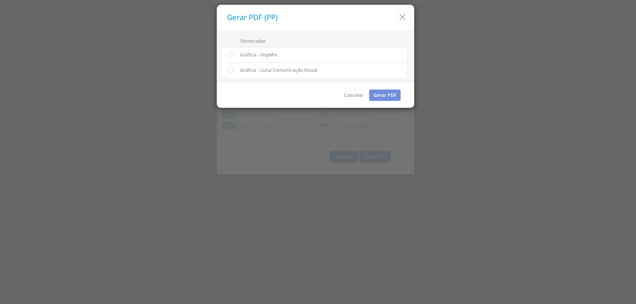
click at [403, 16] on icon "button" at bounding box center [403, 17] width 10 height 10
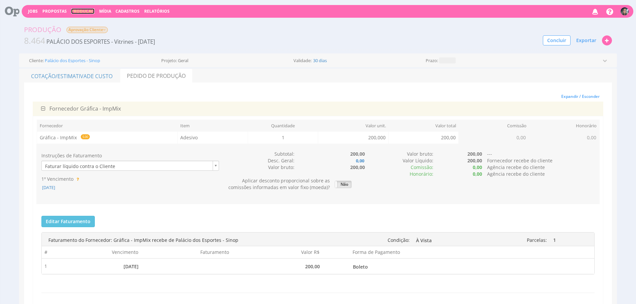
click at [83, 10] on link "Produção" at bounding box center [82, 11] width 23 height 6
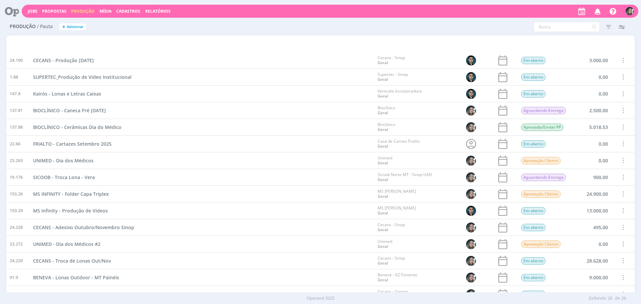
scroll to position [192, 0]
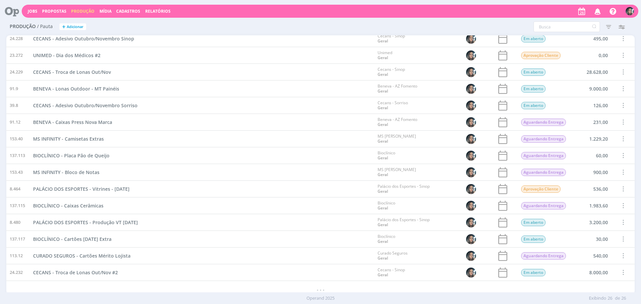
scroll to position [192, 0]
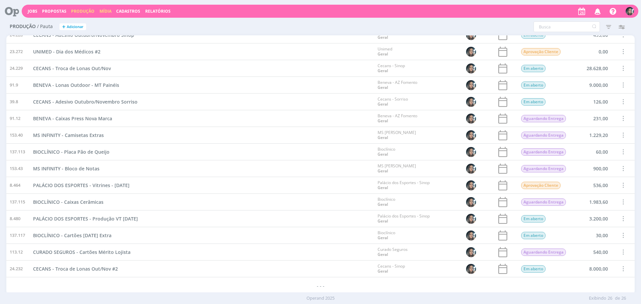
click at [106, 11] on link "Mídia" at bounding box center [105, 11] width 12 height 6
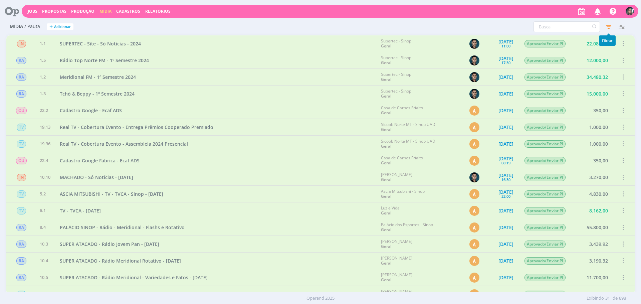
click at [608, 28] on icon "button" at bounding box center [609, 27] width 12 height 12
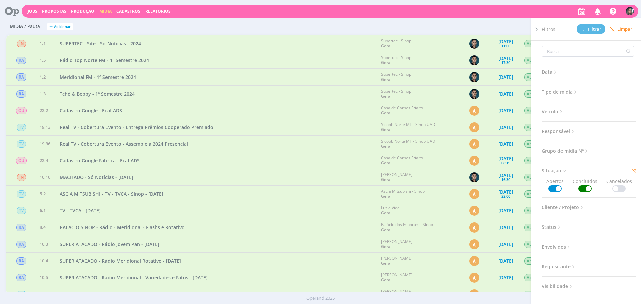
click at [623, 28] on span "Limpar" at bounding box center [621, 29] width 23 height 5
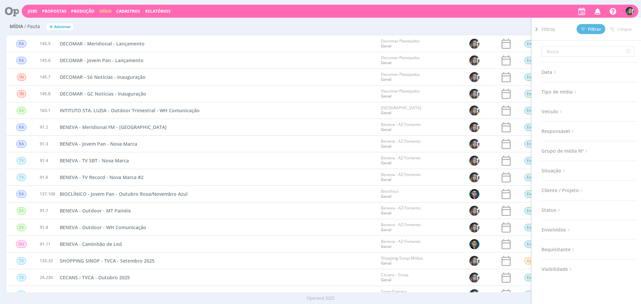
click at [266, 32] on div "Filtros Filtrar Limpar Data Personalizado a Tipo de mídia Selecione Veículo Sel…" at bounding box center [425, 26] width 419 height 11
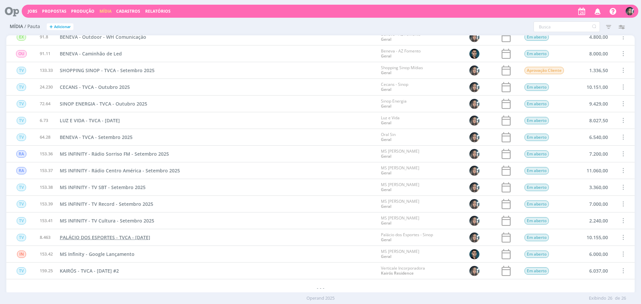
scroll to position [192, 0]
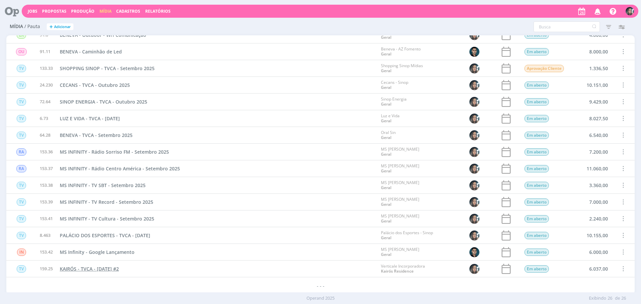
click at [119, 269] on span "KAIRÓS - TVCA - Outubro 2025 #2" at bounding box center [89, 268] width 59 height 6
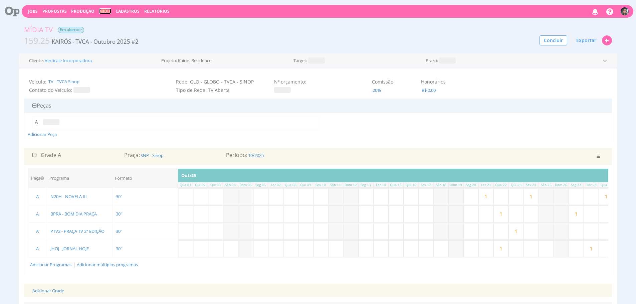
click at [107, 10] on link "Mídia" at bounding box center [105, 11] width 12 height 6
